Goal: Transaction & Acquisition: Purchase product/service

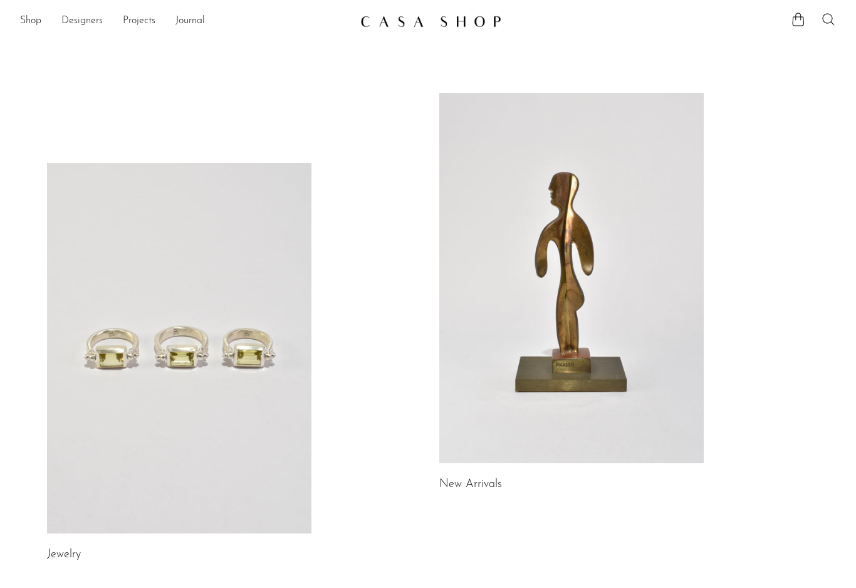
click at [487, 483] on link "New Arrivals" at bounding box center [470, 484] width 63 height 11
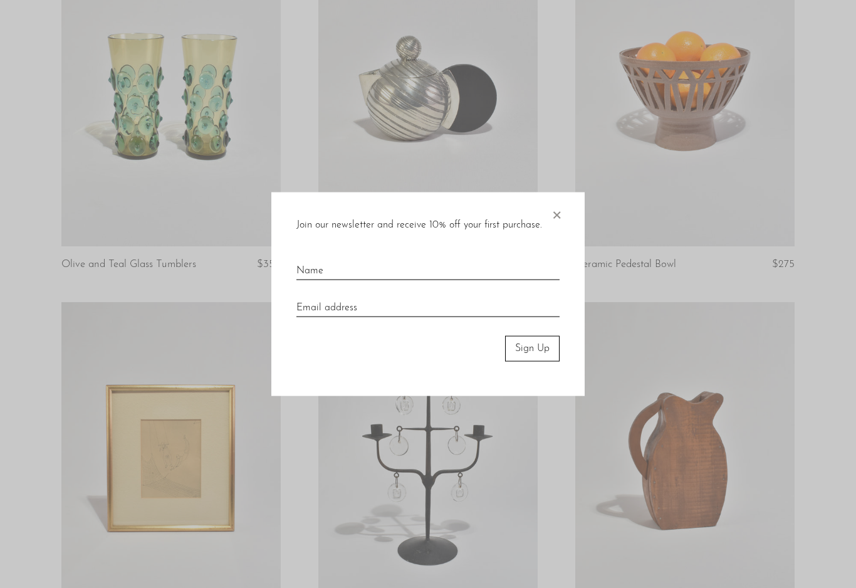
scroll to position [287, 0]
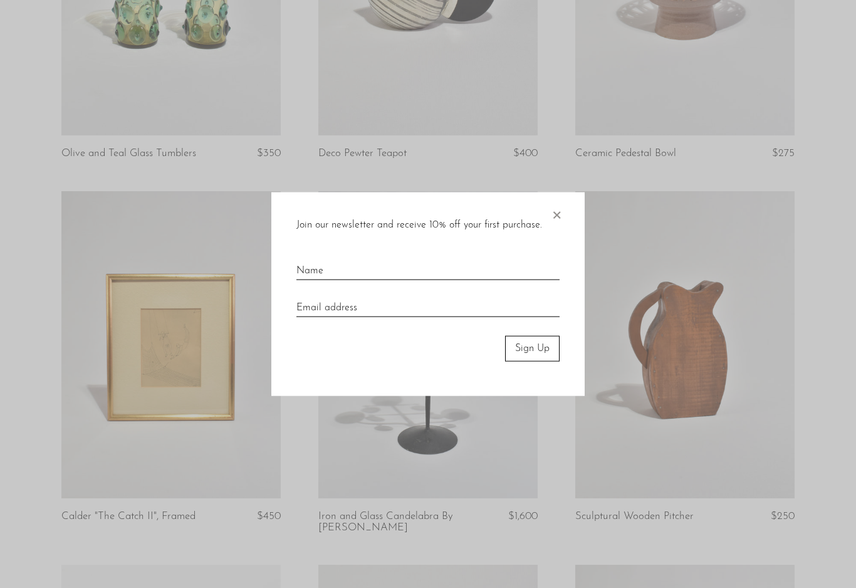
click at [555, 229] on span "×" at bounding box center [556, 212] width 13 height 40
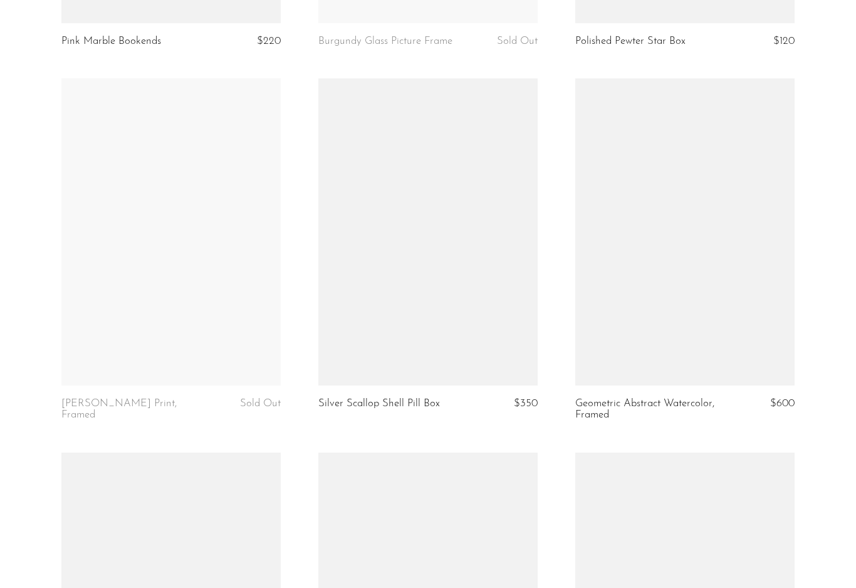
scroll to position [3334, 0]
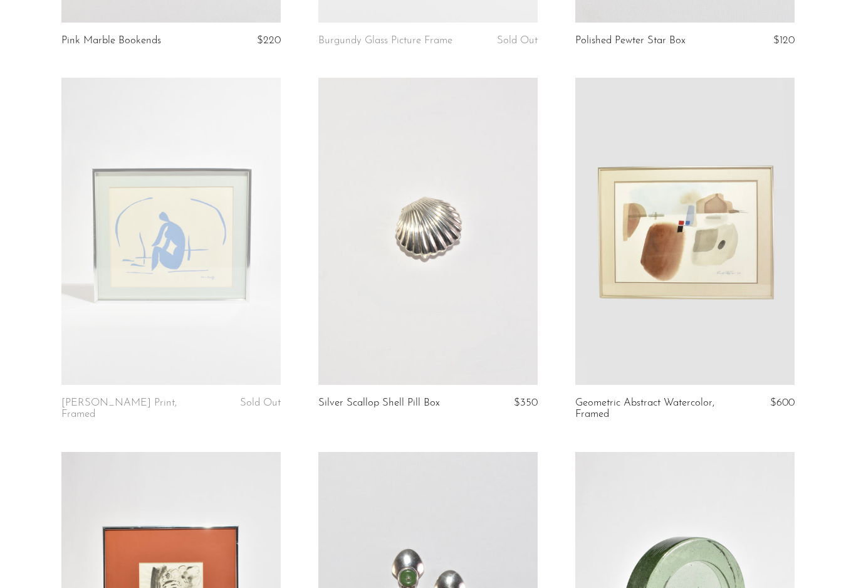
click at [87, 362] on link at bounding box center [170, 231] width 219 height 307
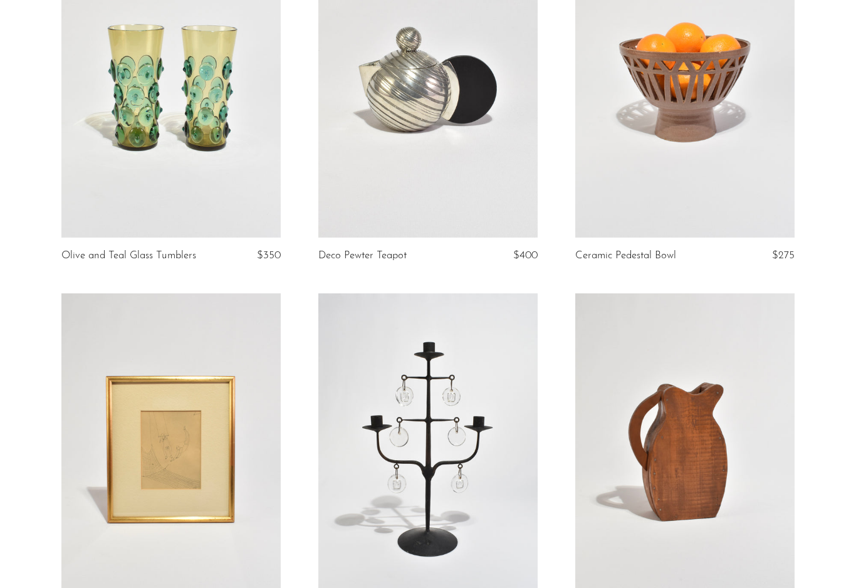
scroll to position [184, 0]
click at [96, 510] on link at bounding box center [170, 447] width 219 height 307
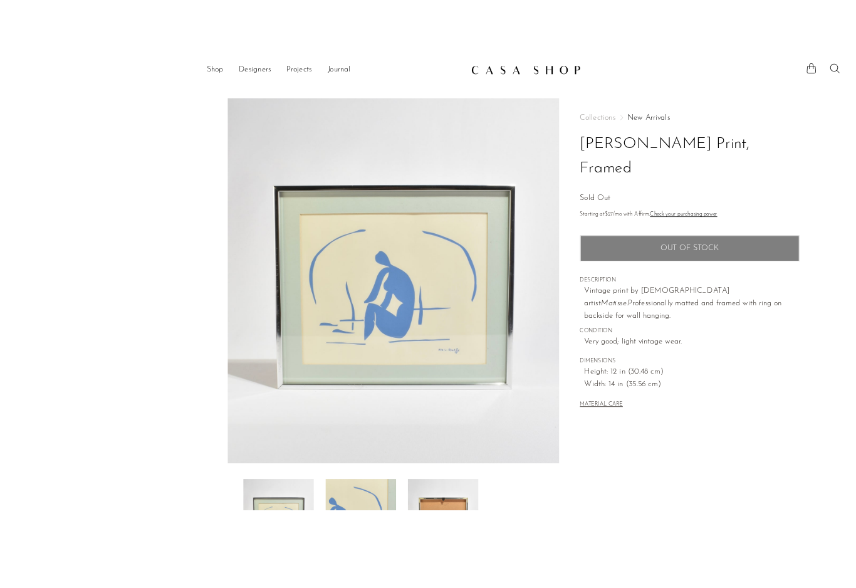
scroll to position [16, 0]
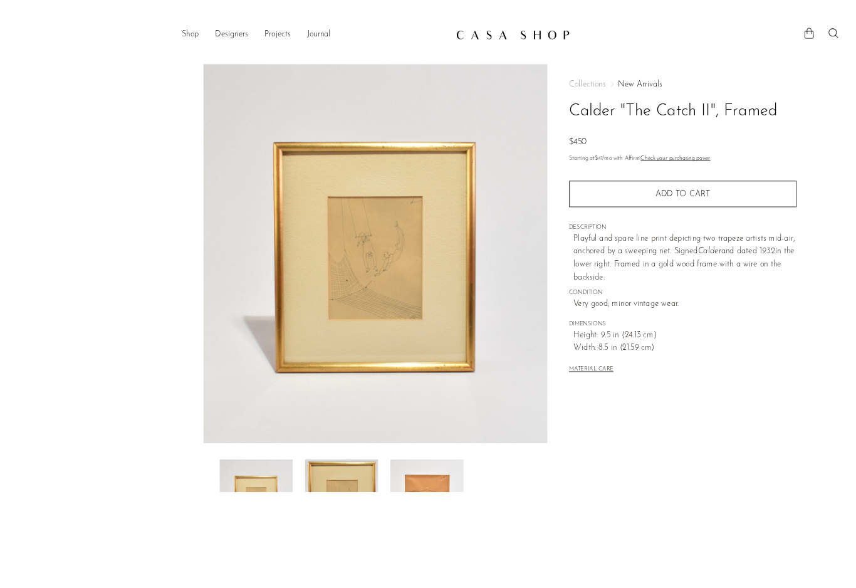
scroll to position [36, 0]
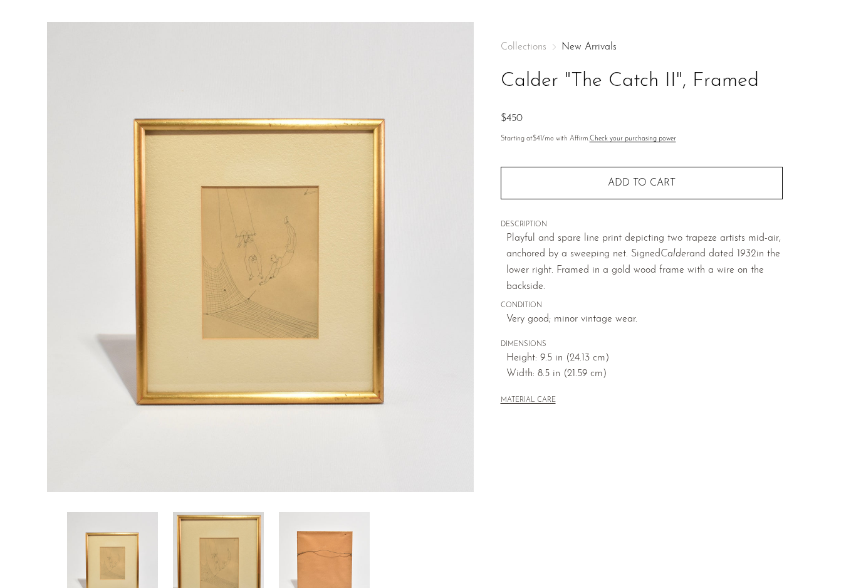
click at [723, 183] on button "Add to cart" at bounding box center [642, 183] width 282 height 33
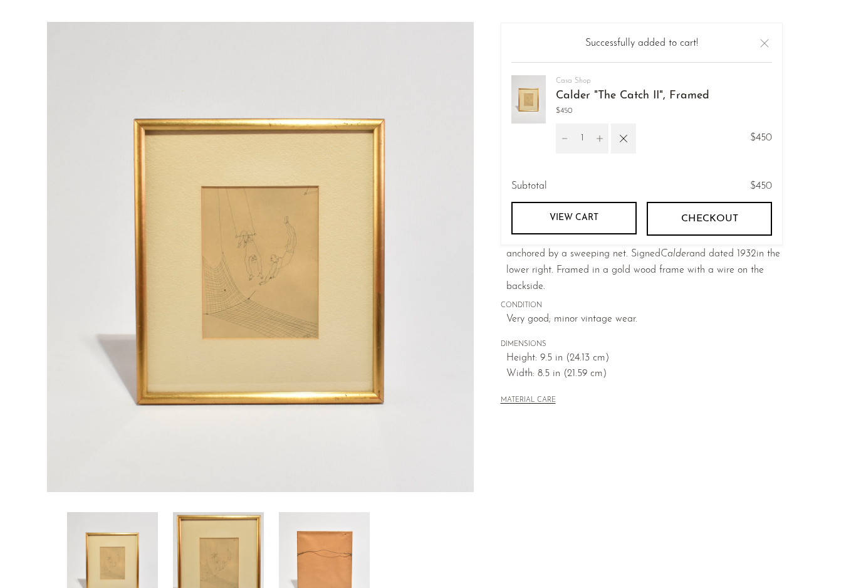
click at [672, 305] on span "CONDITION" at bounding box center [642, 305] width 282 height 11
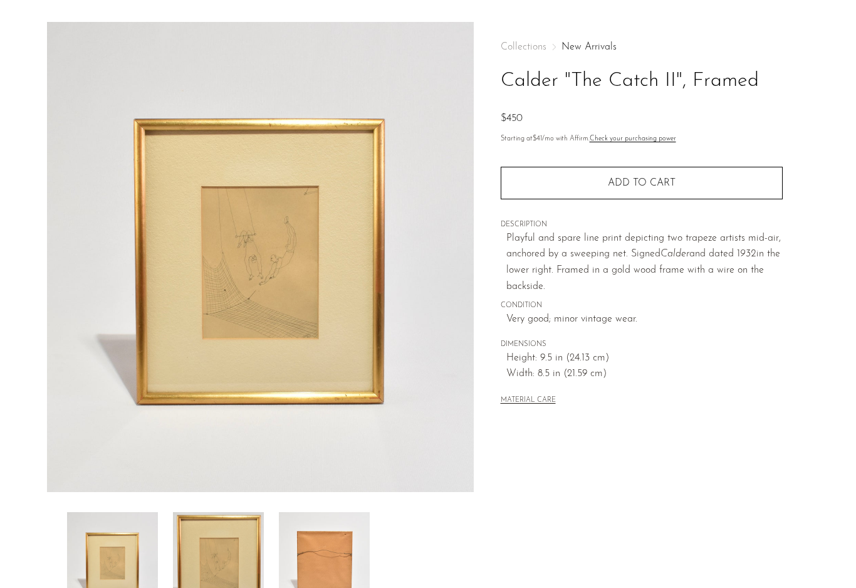
scroll to position [0, 0]
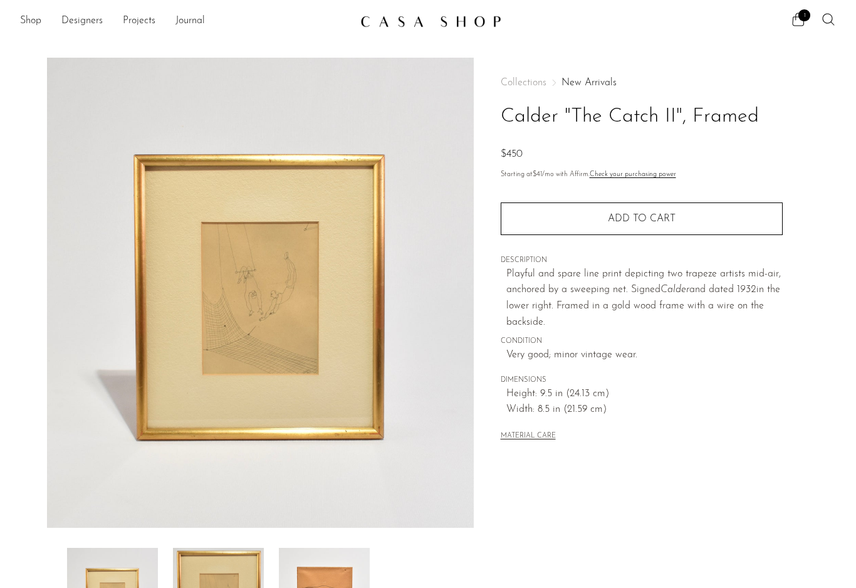
click at [804, 21] on span "1" at bounding box center [805, 15] width 12 height 12
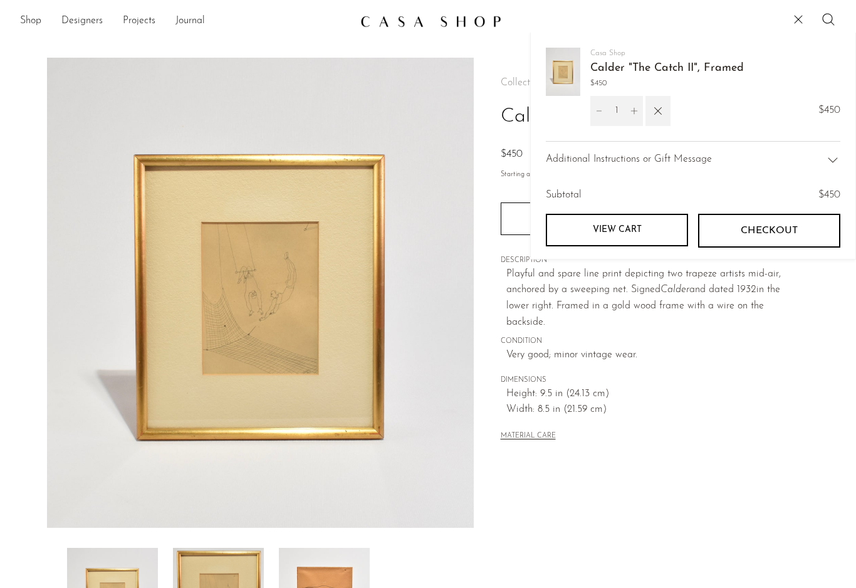
click at [799, 231] on button "Checkout" at bounding box center [769, 231] width 142 height 34
